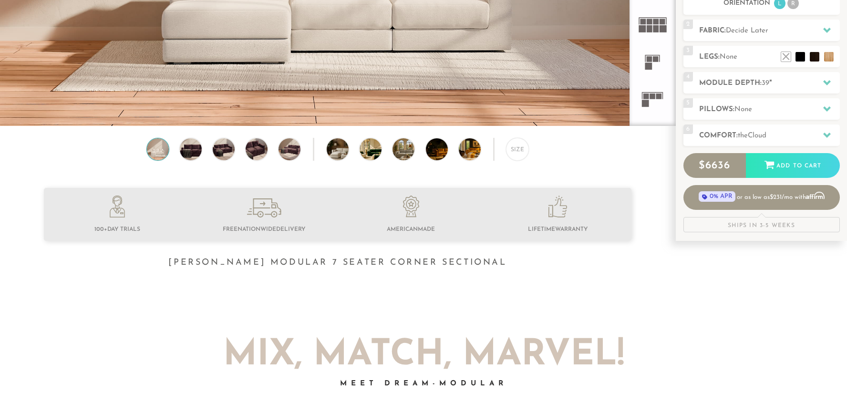
scroll to position [237, 0]
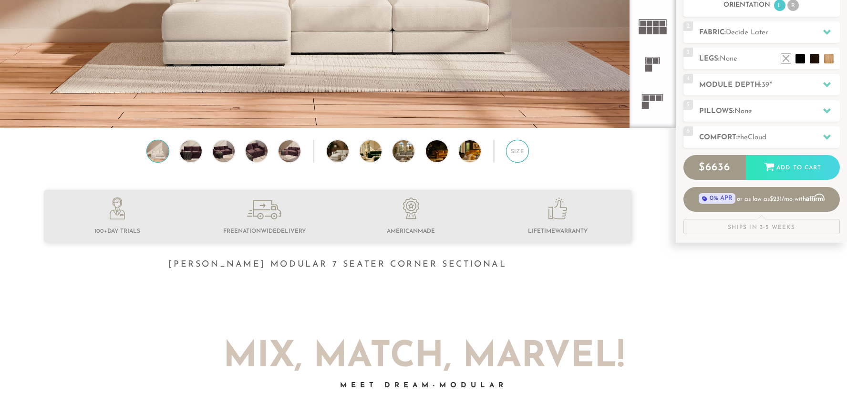
click at [514, 152] on div "Size" at bounding box center [517, 151] width 23 height 23
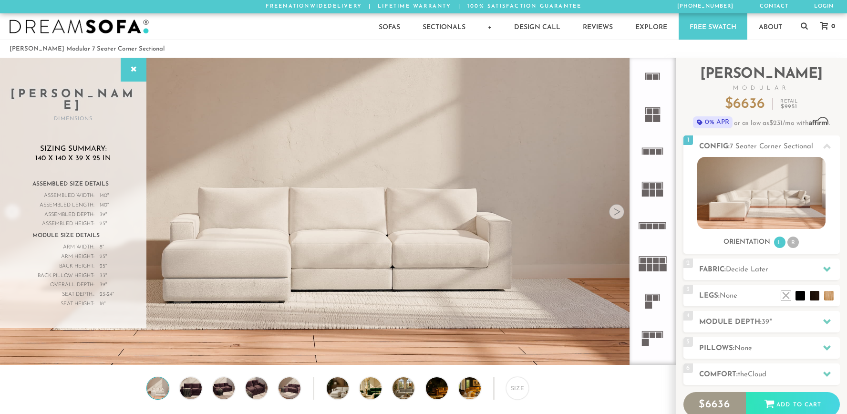
scroll to position [0, 0]
click at [649, 190] on icon at bounding box center [652, 187] width 37 height 37
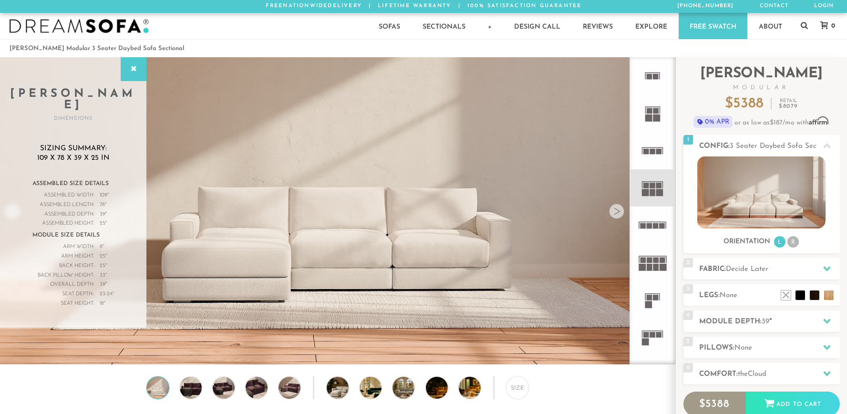
click at [648, 230] on icon at bounding box center [652, 224] width 37 height 37
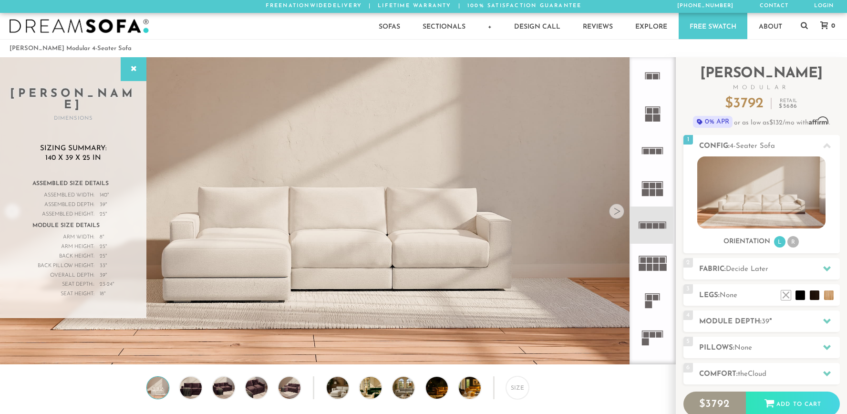
click at [647, 275] on icon at bounding box center [652, 262] width 37 height 37
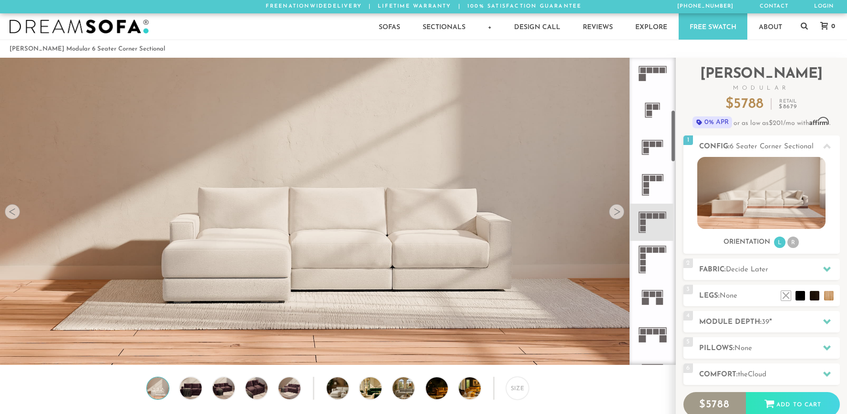
scroll to position [304, 0]
click at [665, 217] on icon at bounding box center [652, 220] width 37 height 37
click at [614, 212] on div at bounding box center [616, 211] width 15 height 15
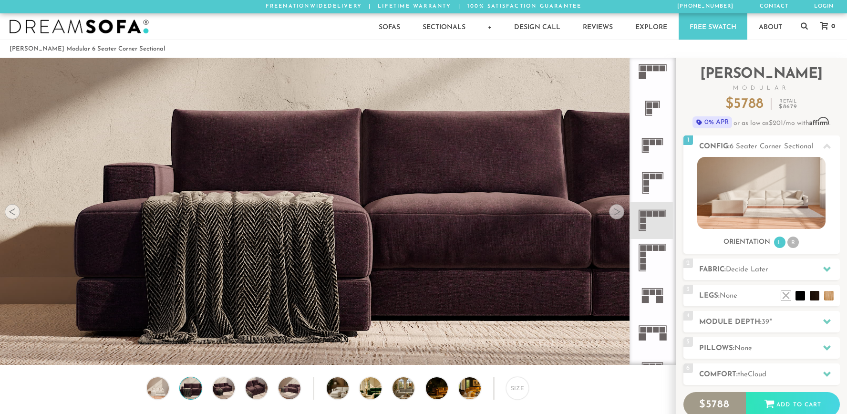
click at [614, 212] on div at bounding box center [616, 211] width 15 height 15
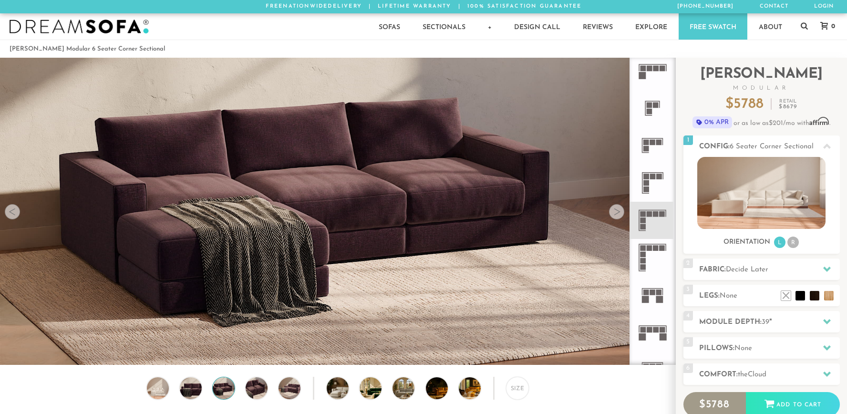
click at [614, 212] on div at bounding box center [616, 211] width 15 height 15
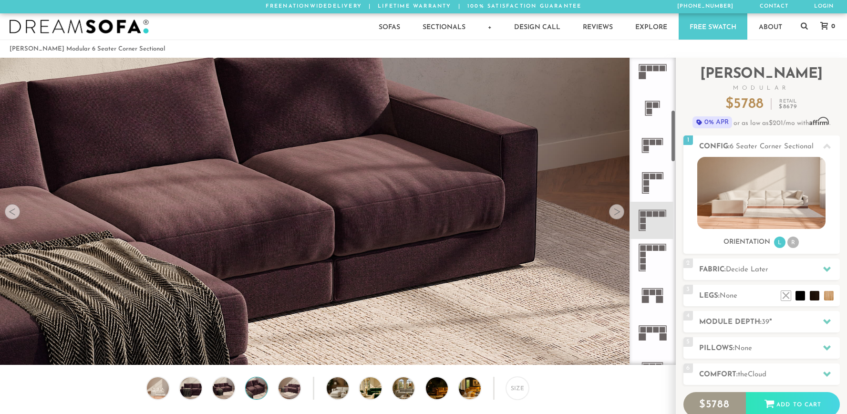
click at [653, 248] on rect at bounding box center [656, 248] width 6 height 6
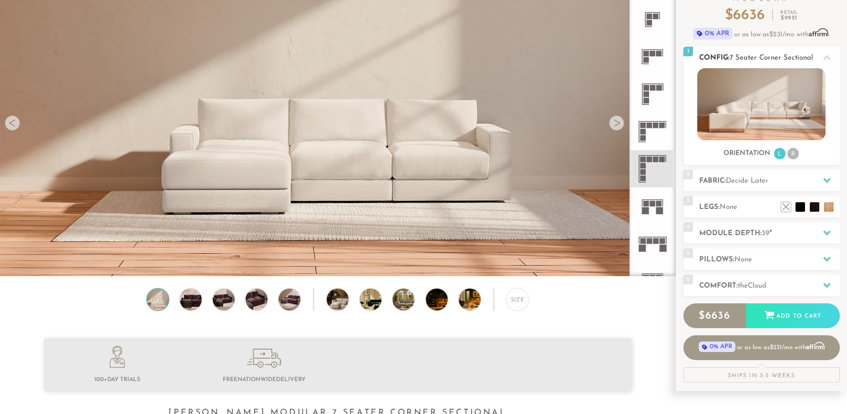
scroll to position [91, 0]
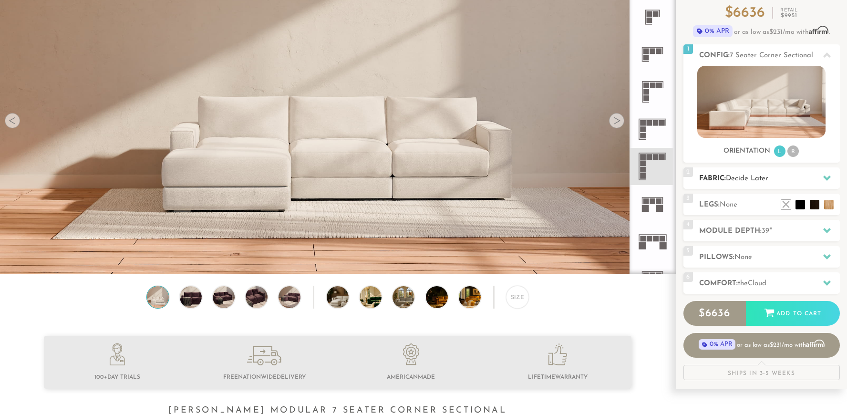
click at [833, 181] on div at bounding box center [827, 178] width 20 height 20
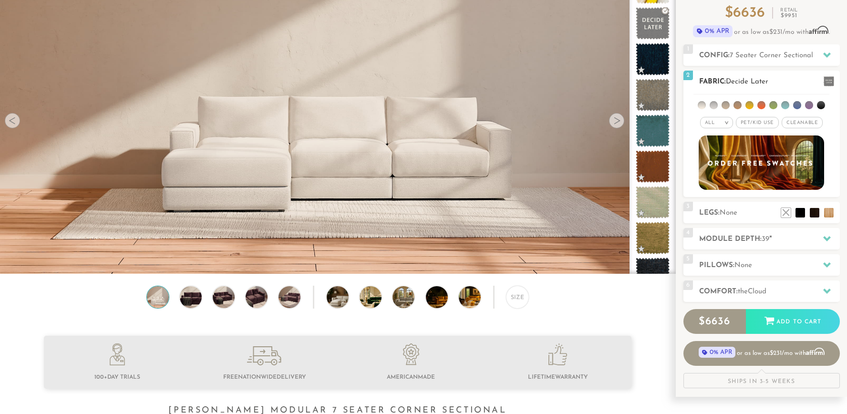
click at [787, 103] on li at bounding box center [785, 105] width 8 height 8
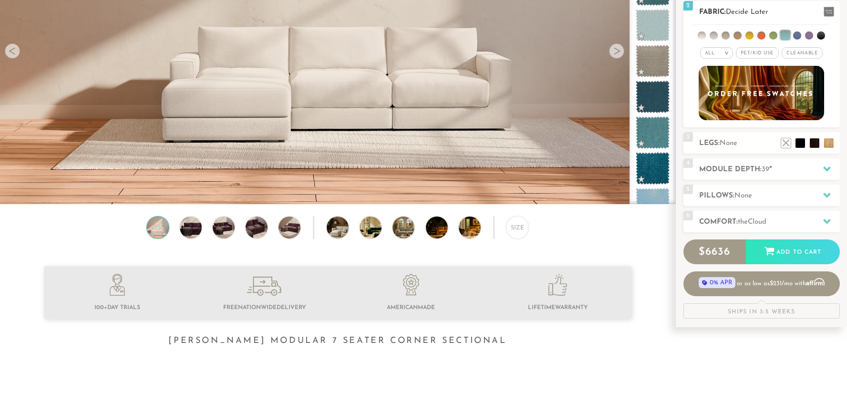
scroll to position [164, 0]
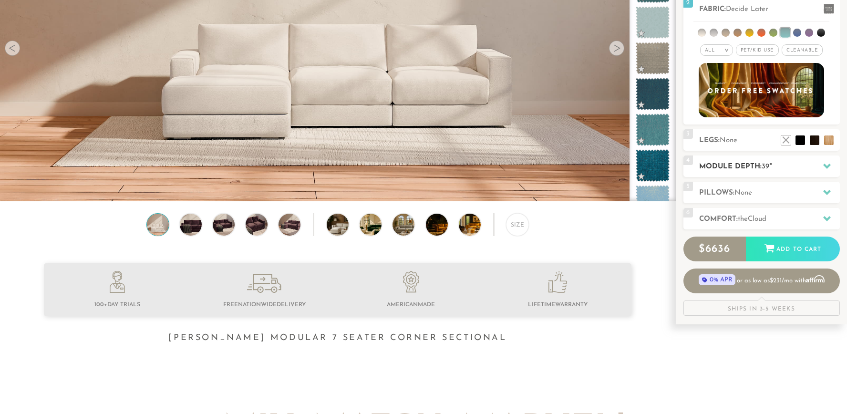
click at [821, 173] on div at bounding box center [827, 166] width 20 height 20
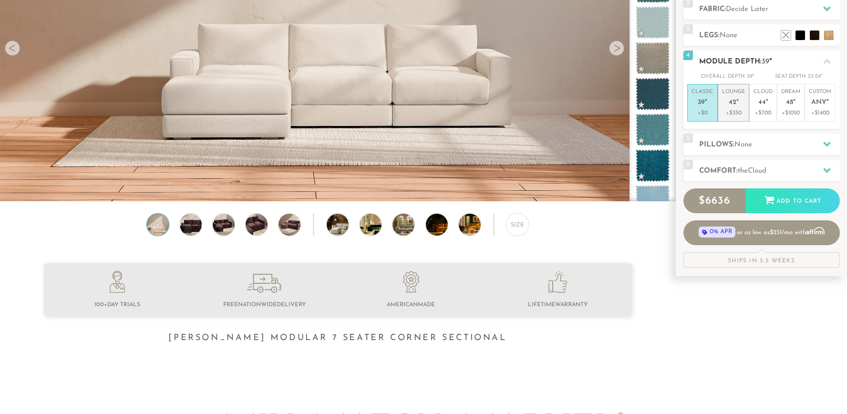
click at [734, 105] on span "42" at bounding box center [733, 103] width 8 height 8
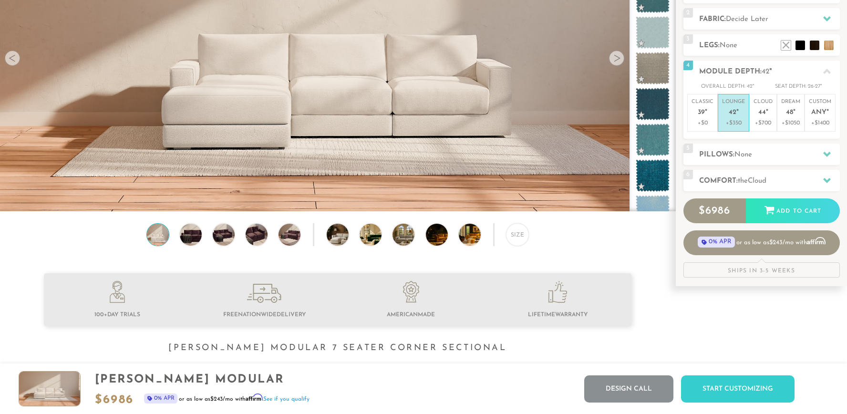
scroll to position [0, 0]
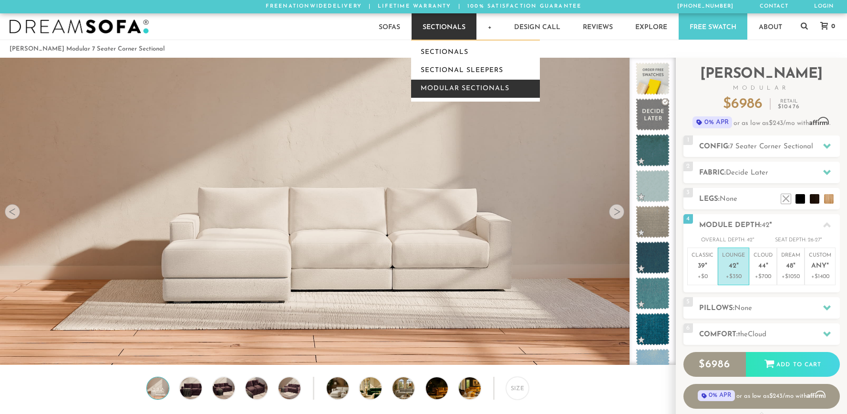
click at [456, 84] on link "Modular Sectionals" at bounding box center [475, 89] width 129 height 18
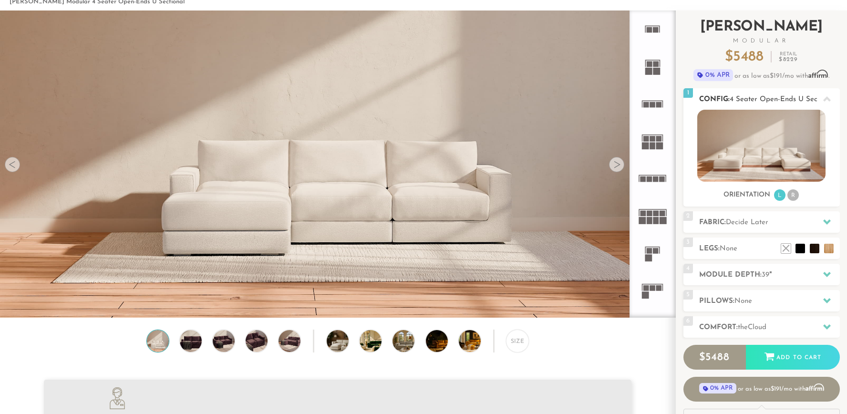
scroll to position [50, 0]
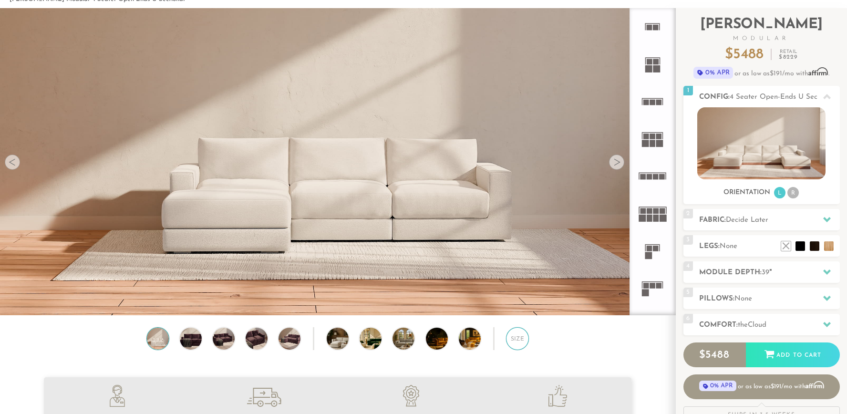
click at [526, 339] on div "Size" at bounding box center [517, 338] width 23 height 23
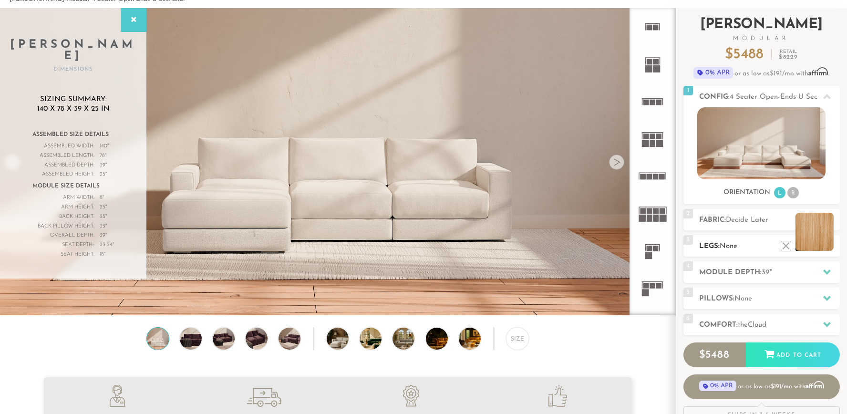
click at [826, 249] on li at bounding box center [814, 232] width 38 height 38
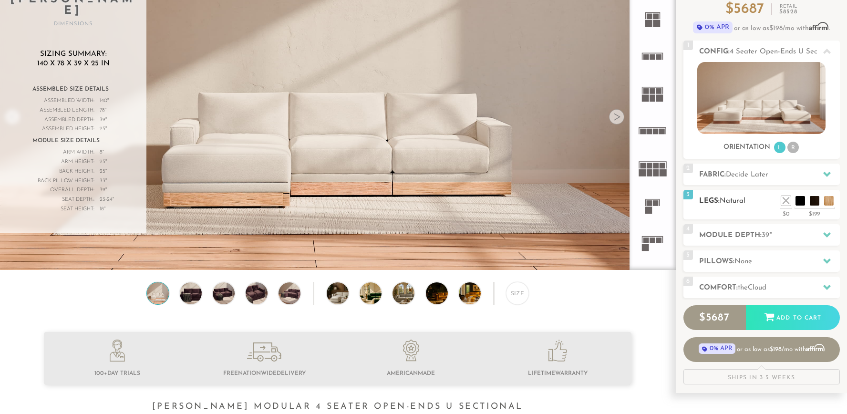
scroll to position [96, 0]
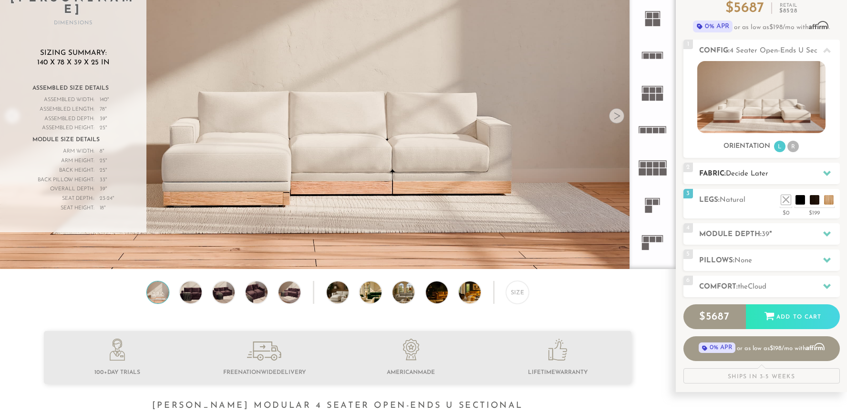
click at [788, 172] on h2 "Fabric: Decide Later" at bounding box center [769, 173] width 141 height 11
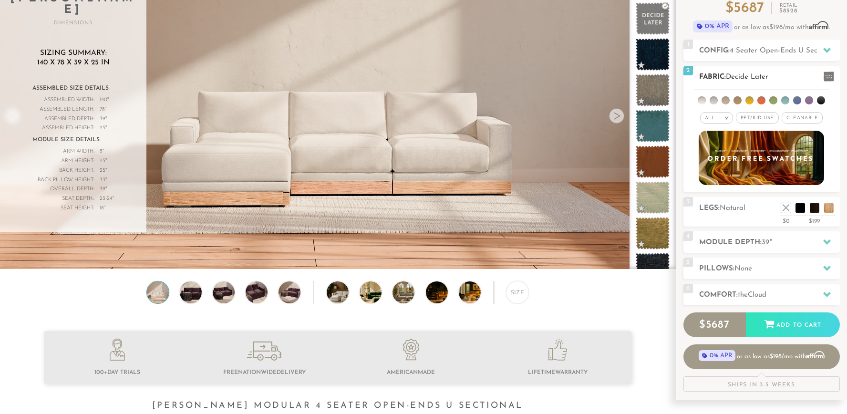
click at [782, 103] on li at bounding box center [785, 100] width 8 height 8
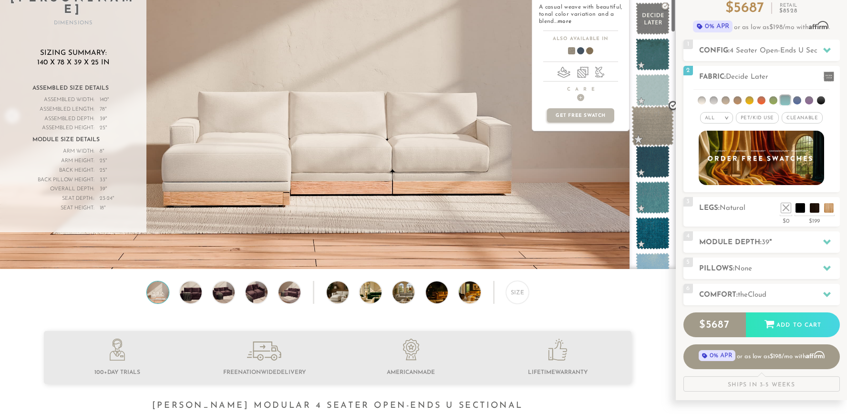
click at [644, 135] on span at bounding box center [652, 126] width 42 height 41
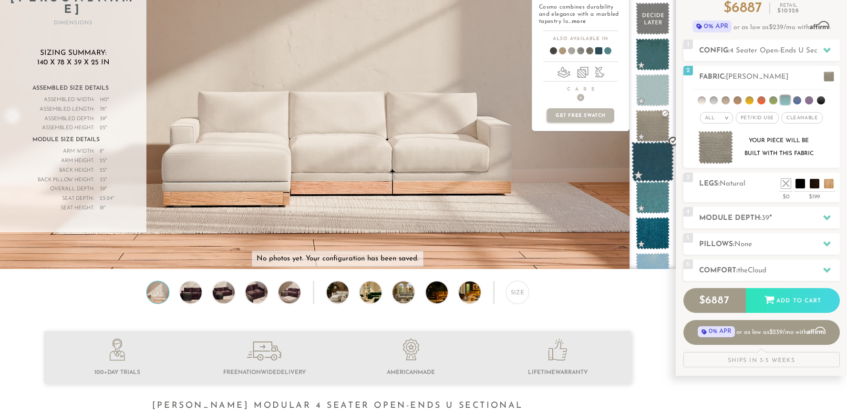
click at [657, 160] on span at bounding box center [652, 162] width 42 height 41
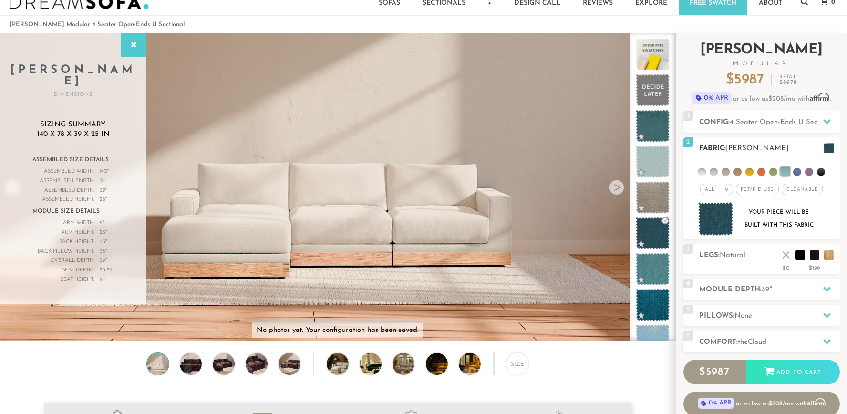
scroll to position [20, 0]
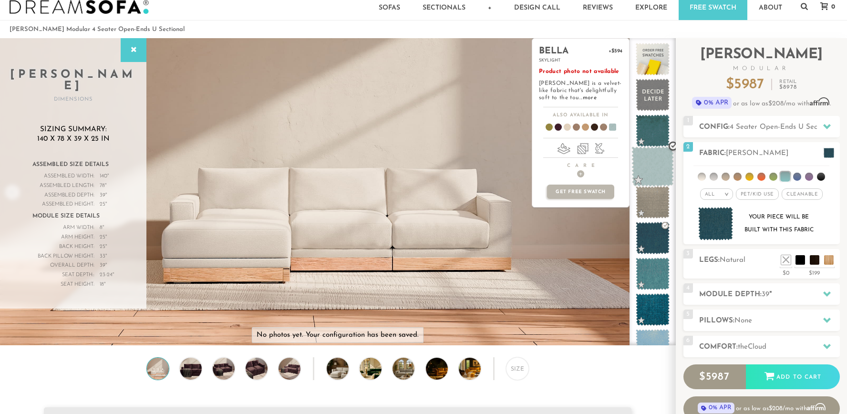
click at [649, 163] on span at bounding box center [652, 166] width 42 height 41
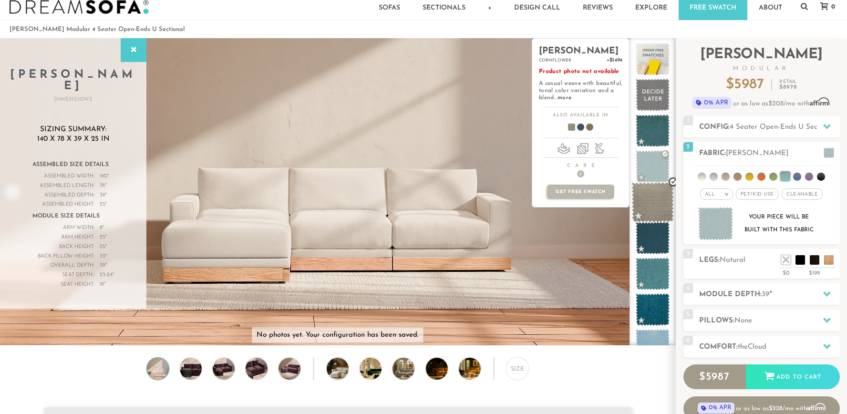
click at [655, 200] on span at bounding box center [652, 202] width 42 height 41
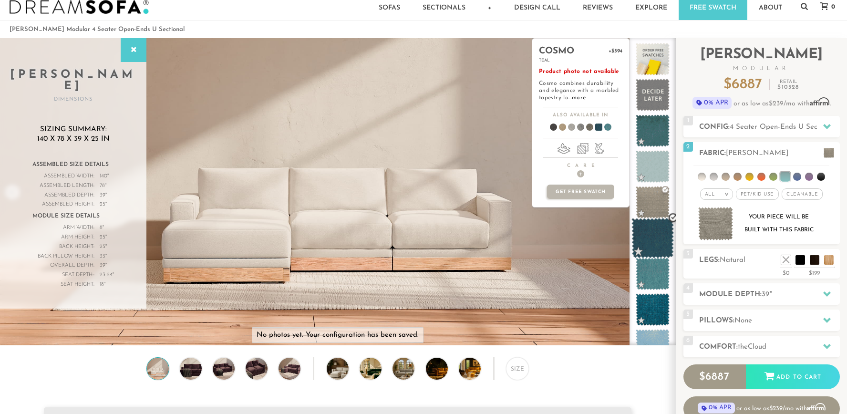
click at [648, 242] on span at bounding box center [652, 238] width 42 height 41
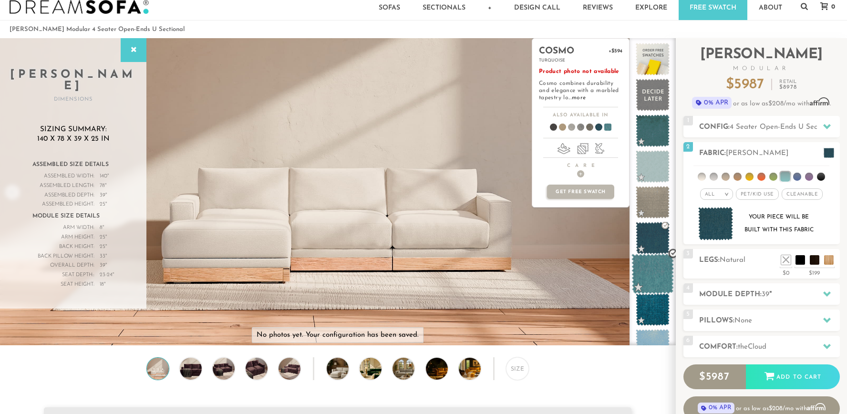
click at [655, 266] on span at bounding box center [652, 274] width 42 height 41
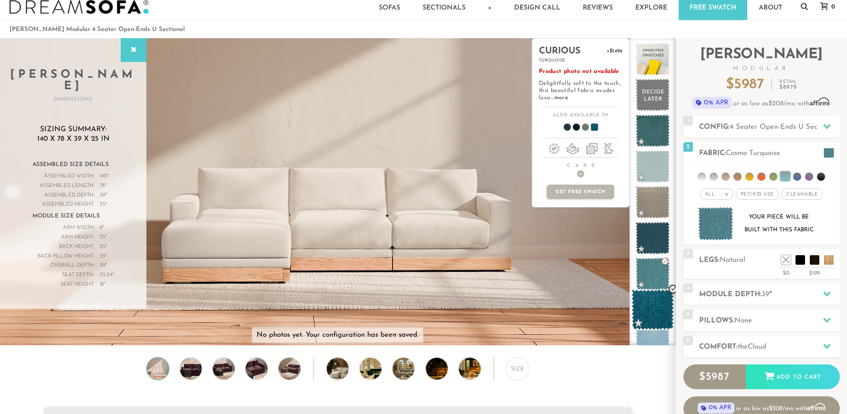
click at [658, 305] on span at bounding box center [652, 309] width 42 height 41
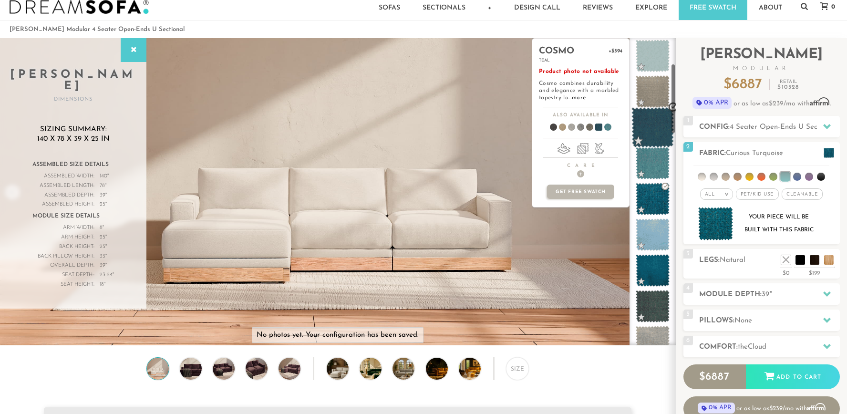
scroll to position [112, 0]
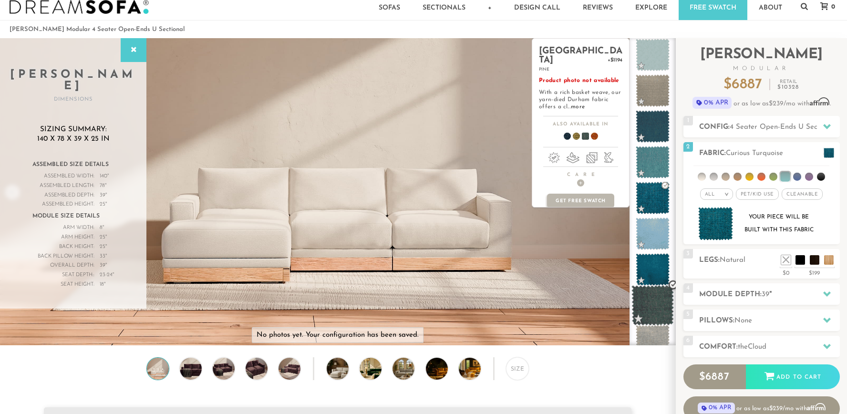
click at [659, 307] on span at bounding box center [652, 305] width 42 height 41
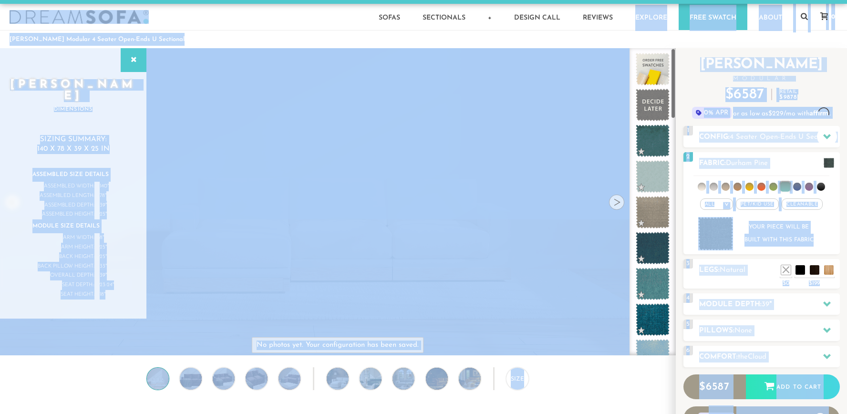
scroll to position [0, 0]
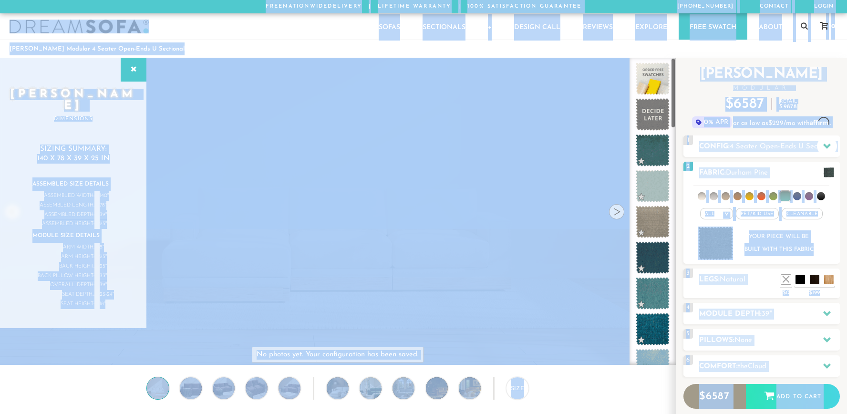
drag, startPoint x: 659, startPoint y: 307, endPoint x: 617, endPoint y: -40, distance: 349.2
click at [617, 0] on html "Summer Sale - 15% Off All Custom Orders 855-375-3275 Free Nationwide Delivery L…" at bounding box center [423, 207] width 847 height 414
click at [607, 402] on div "Size" at bounding box center [337, 391] width 675 height 28
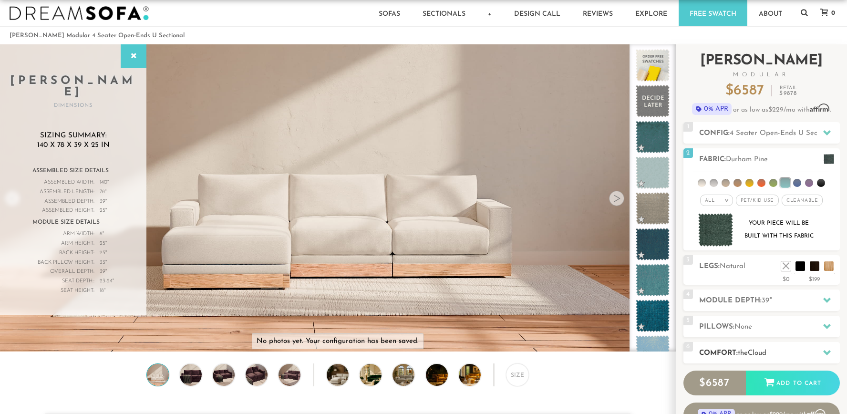
scroll to position [14, 0]
click at [788, 354] on h2 "Comfort: the Cloud" at bounding box center [769, 352] width 141 height 11
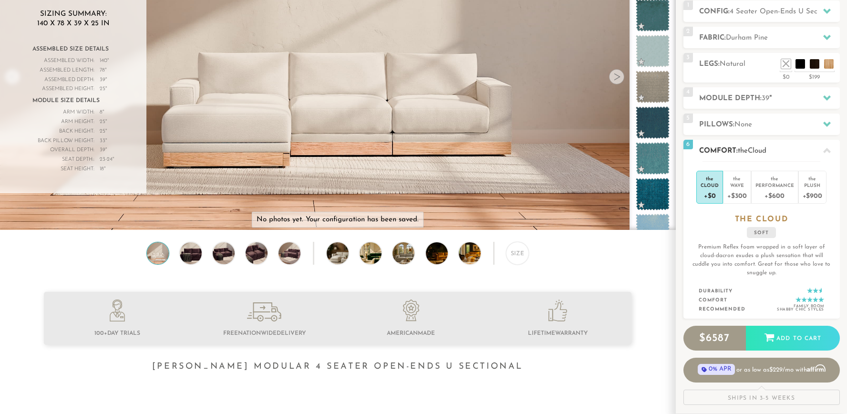
scroll to position [140, 0]
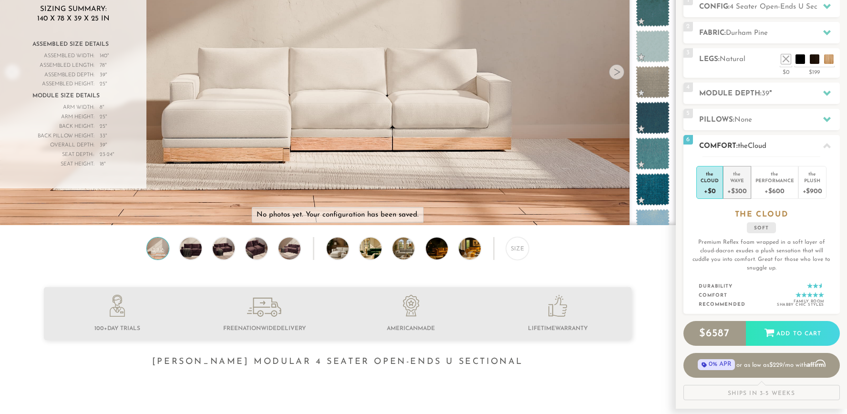
click at [739, 177] on div "Wave" at bounding box center [736, 180] width 19 height 7
click at [777, 179] on div "Performance" at bounding box center [774, 180] width 39 height 7
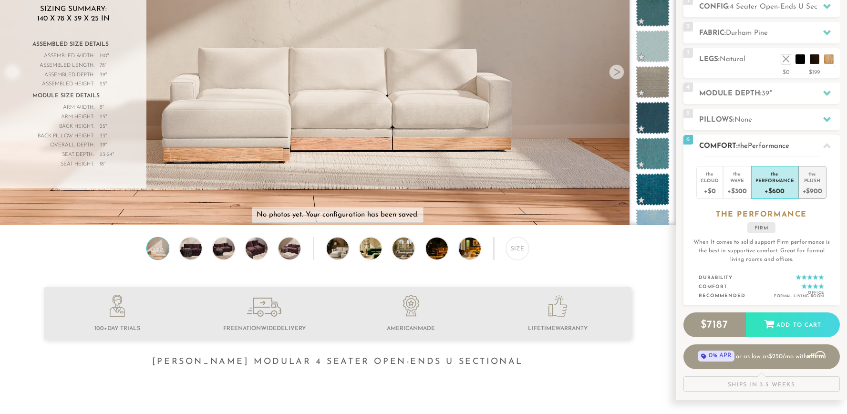
click at [821, 185] on div "+$900" at bounding box center [813, 191] width 20 height 14
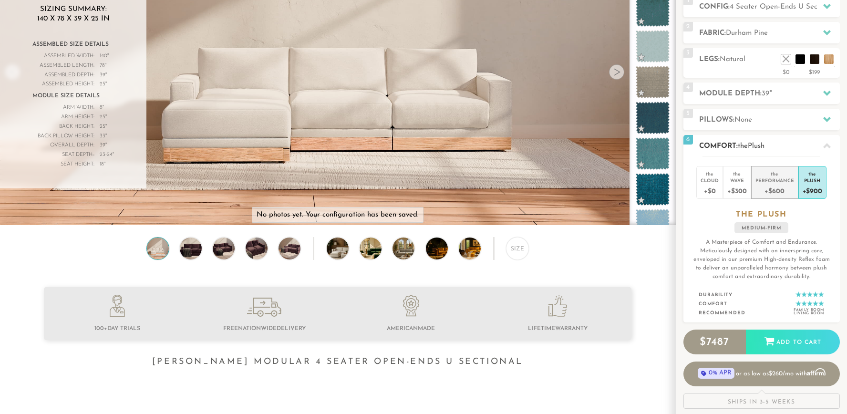
click at [777, 186] on div "+$600" at bounding box center [774, 191] width 39 height 14
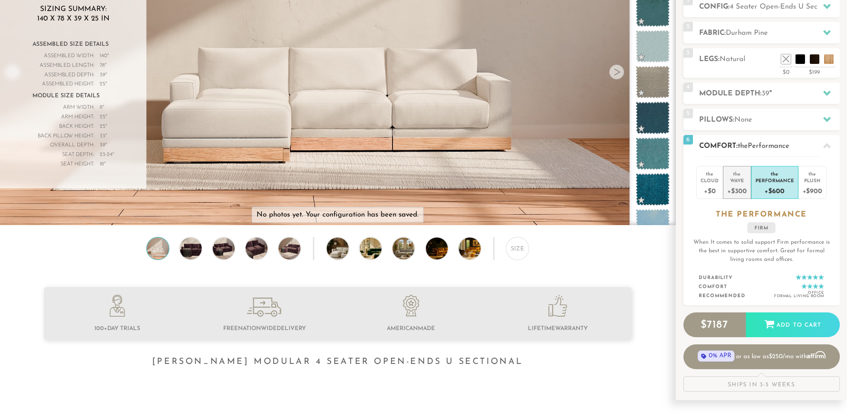
click at [731, 189] on div "+$300" at bounding box center [736, 191] width 19 height 14
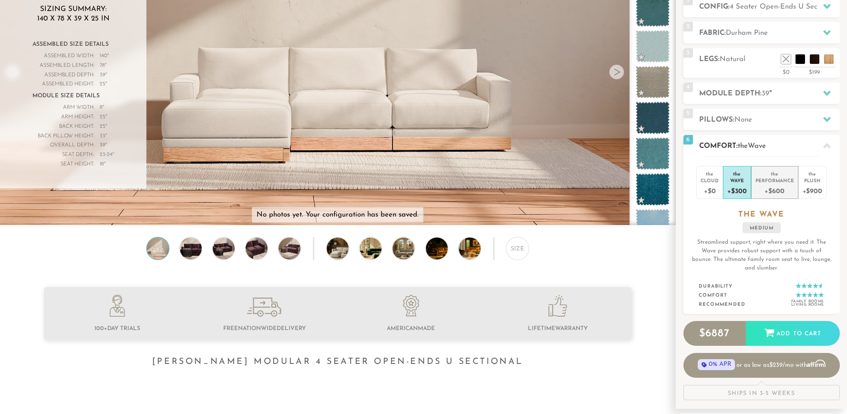
click at [774, 184] on div "+$600" at bounding box center [774, 191] width 39 height 14
